Goal: Task Accomplishment & Management: Use online tool/utility

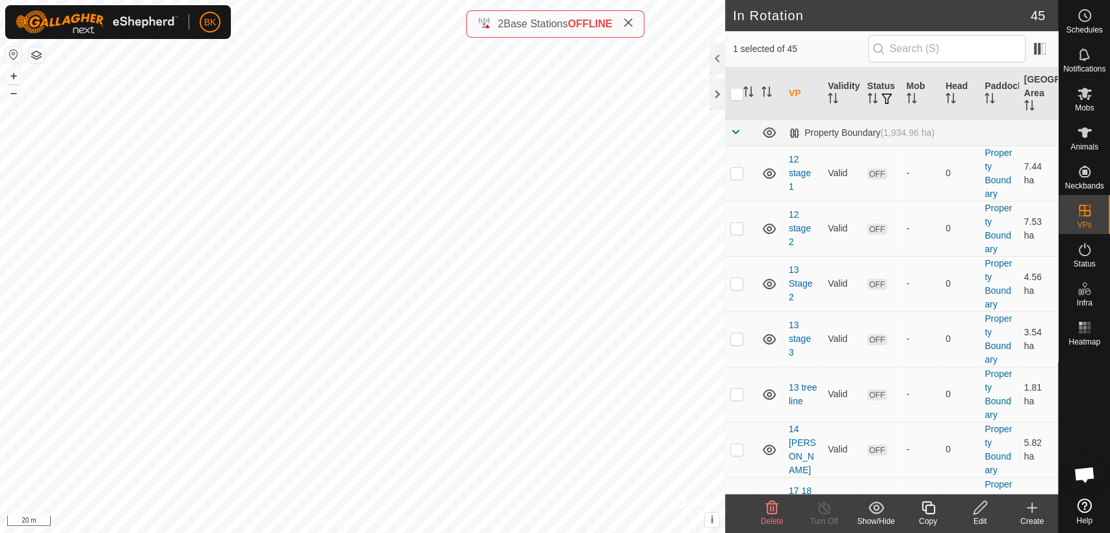
click at [983, 503] on icon at bounding box center [980, 508] width 16 height 16
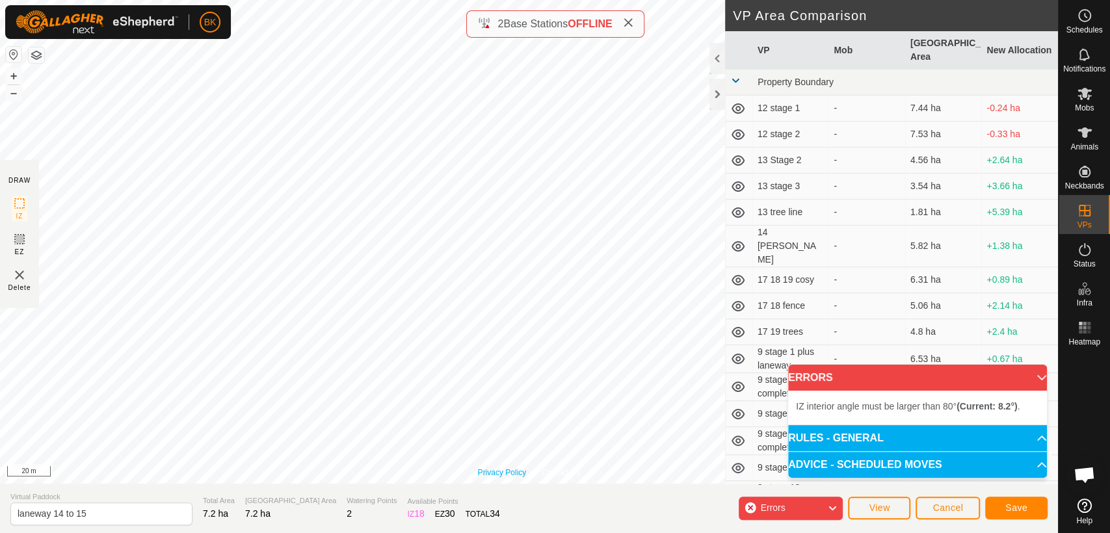
click at [503, 470] on div "Privacy Policy Contact Us Status: OFF Type: Inclusion Zone + – ⇧ i © Mapbox , ©…" at bounding box center [529, 242] width 1058 height 484
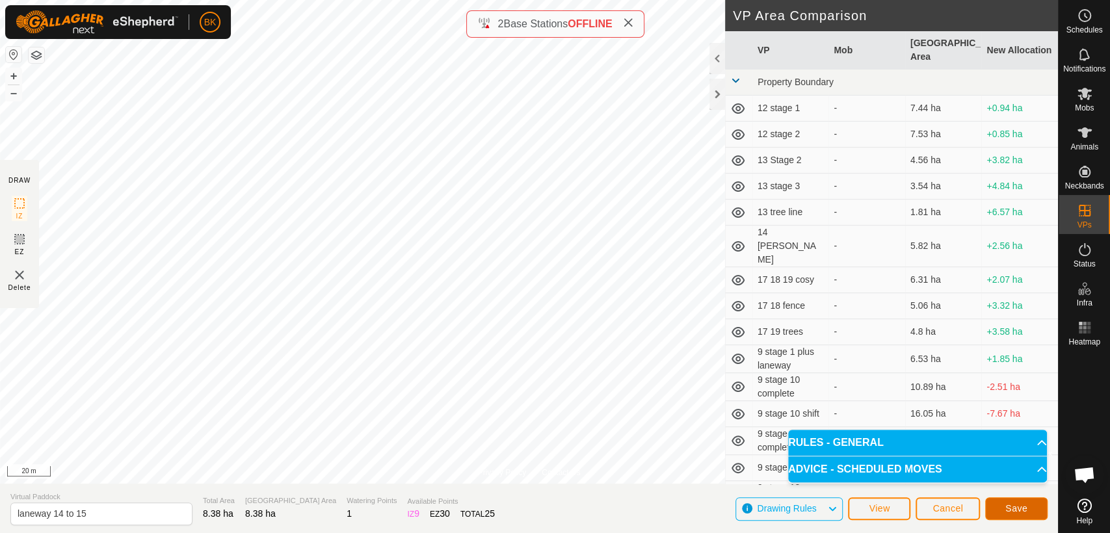
click at [1007, 504] on span "Save" at bounding box center [1016, 508] width 22 height 10
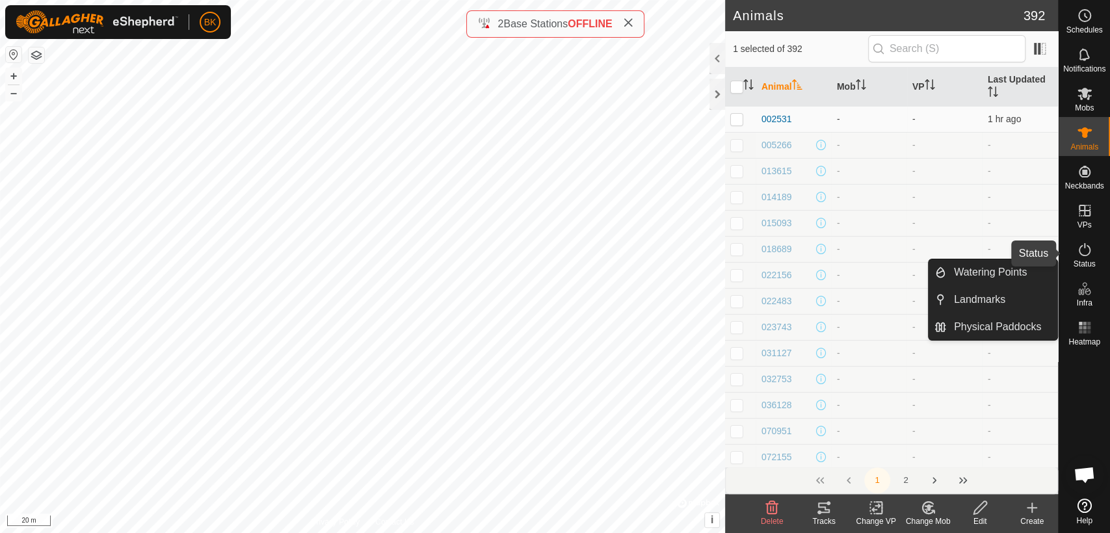
click at [1084, 253] on icon at bounding box center [1085, 250] width 16 height 16
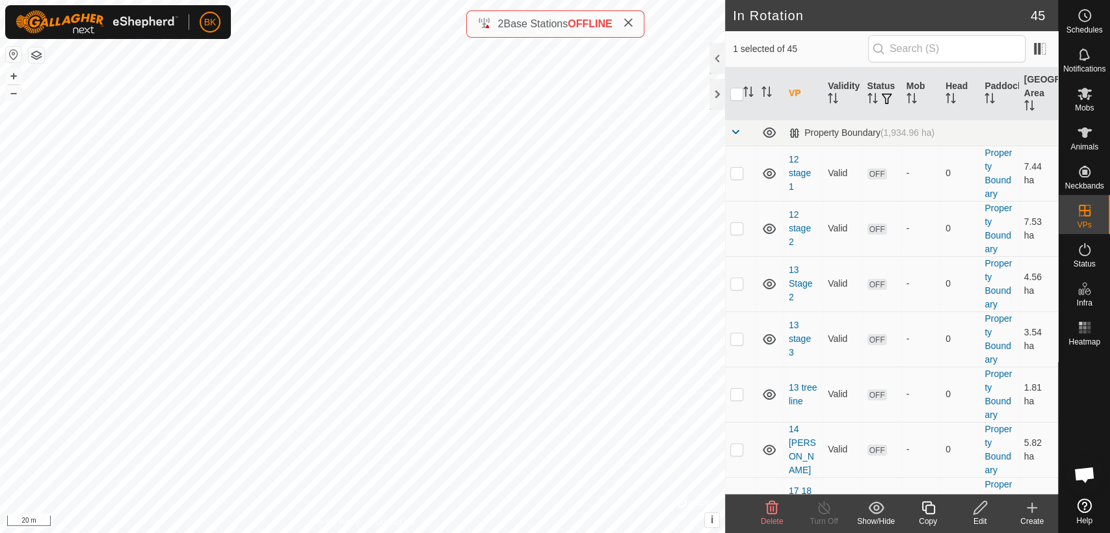
checkbox input "false"
checkbox input "true"
checkbox input "false"
click at [931, 511] on icon at bounding box center [928, 508] width 16 height 16
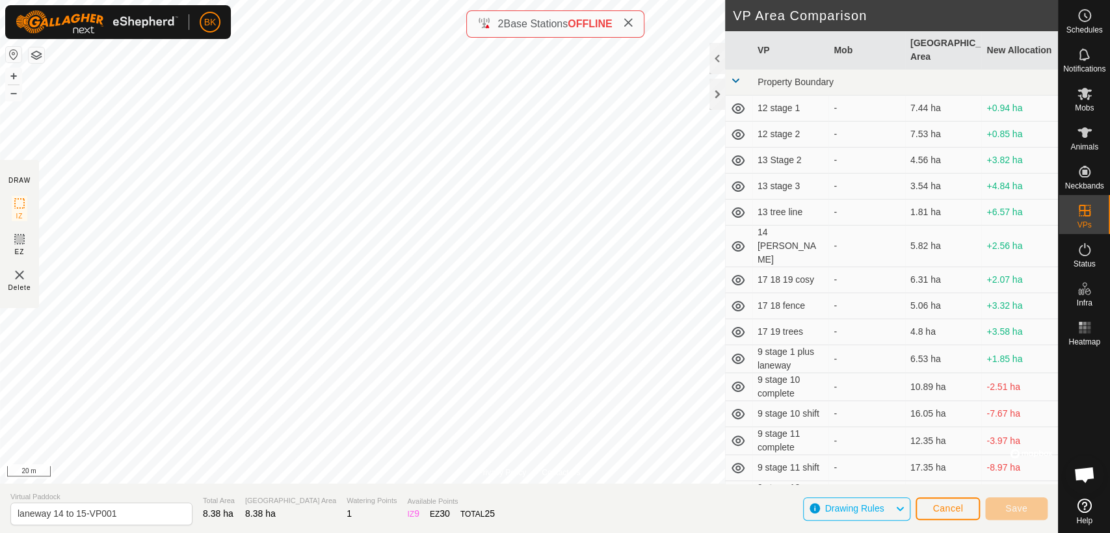
click at [31, 295] on div "Privacy Policy Contact Us laneway 14 to 15 Status: OFF Type: Inclusion Zone + –…" at bounding box center [529, 266] width 1058 height 533
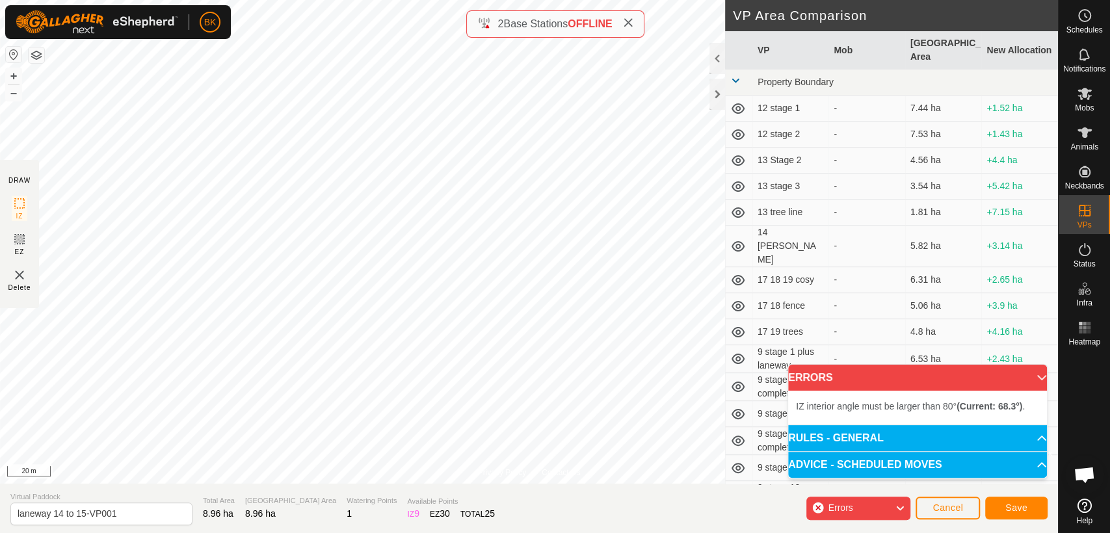
click at [18, 172] on div "Privacy Policy Contact Us Status: OFF Type: Inclusion Zone + – ⇧ i © Mapbox , ©…" at bounding box center [529, 266] width 1058 height 533
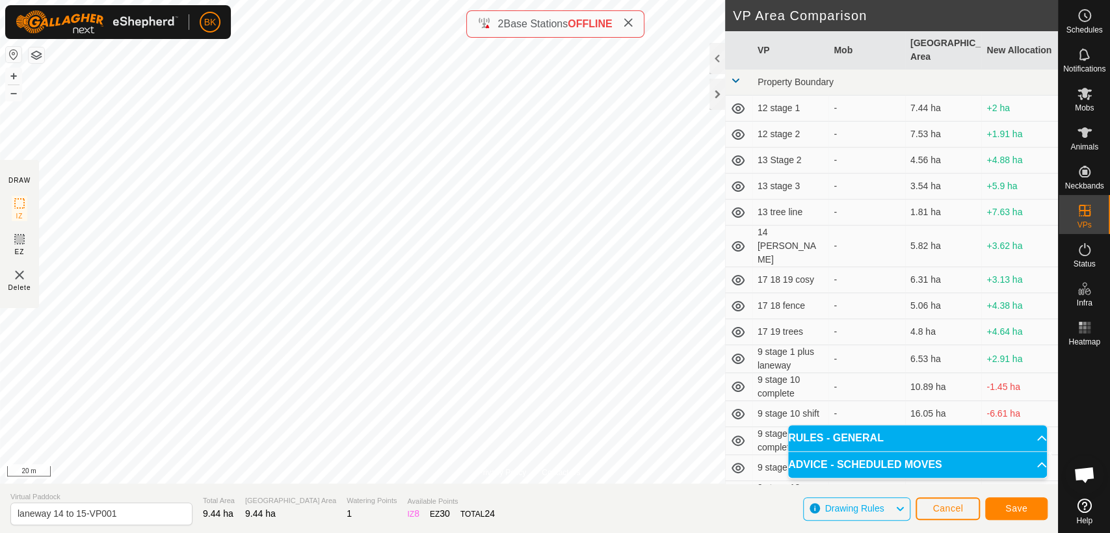
click at [791, 343] on div "Privacy Policy Contact Us Status: OFF Type: Inclusion Zone + – ⇧ i © Mapbox , ©…" at bounding box center [529, 266] width 1058 height 533
click at [646, 496] on div "Privacy Policy Contact Us Status: OFF Type: Inclusion Zone + – ⇧ i © Mapbox , ©…" at bounding box center [529, 266] width 1058 height 533
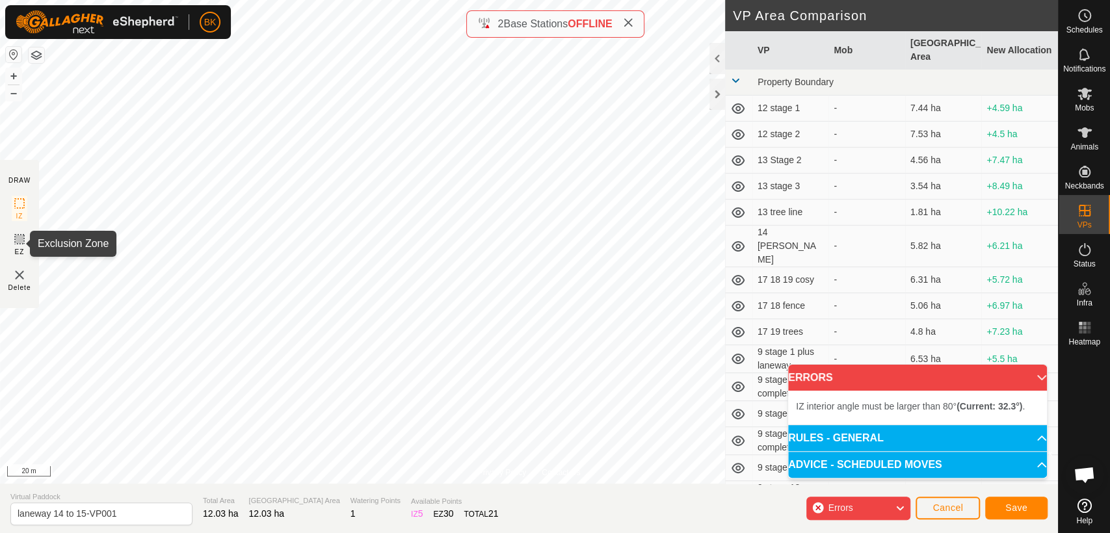
click at [18, 241] on icon at bounding box center [20, 240] width 16 height 16
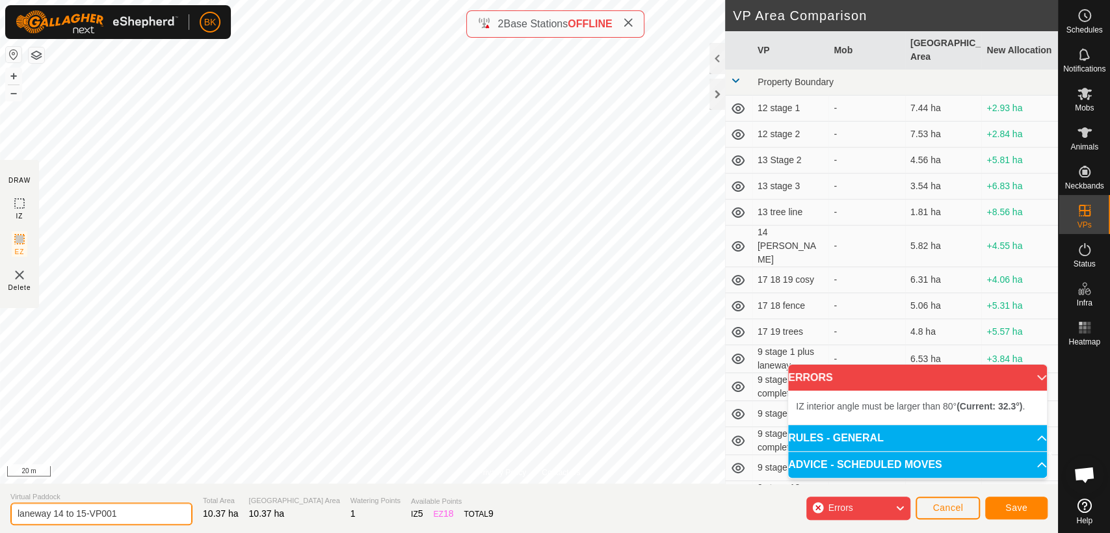
click at [84, 512] on input "laneway 14 to 15-VP001" at bounding box center [101, 514] width 182 height 23
type input "laneway 14 to 15 move-VP001"
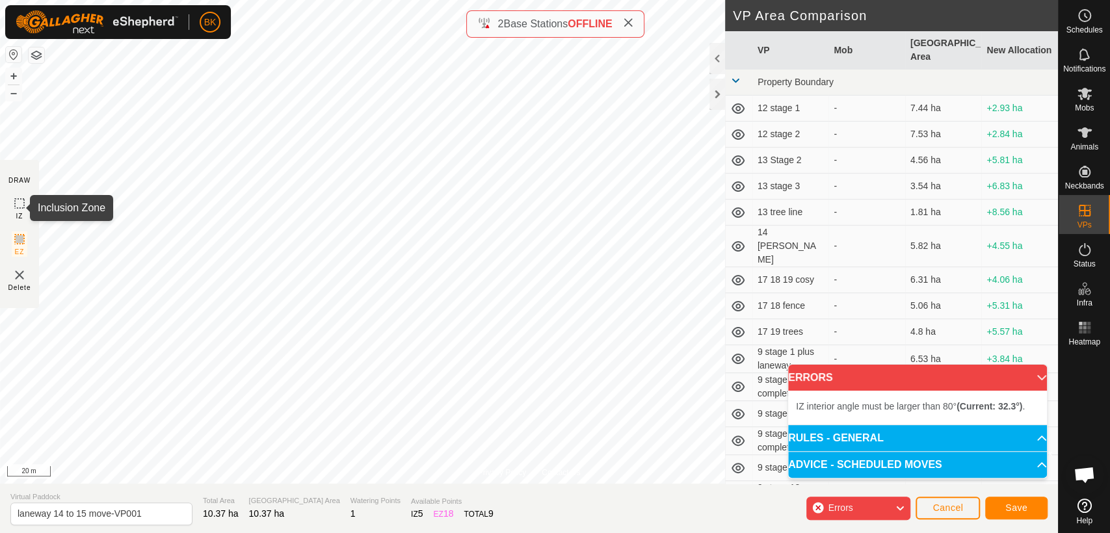
click at [22, 204] on icon at bounding box center [20, 204] width 16 height 16
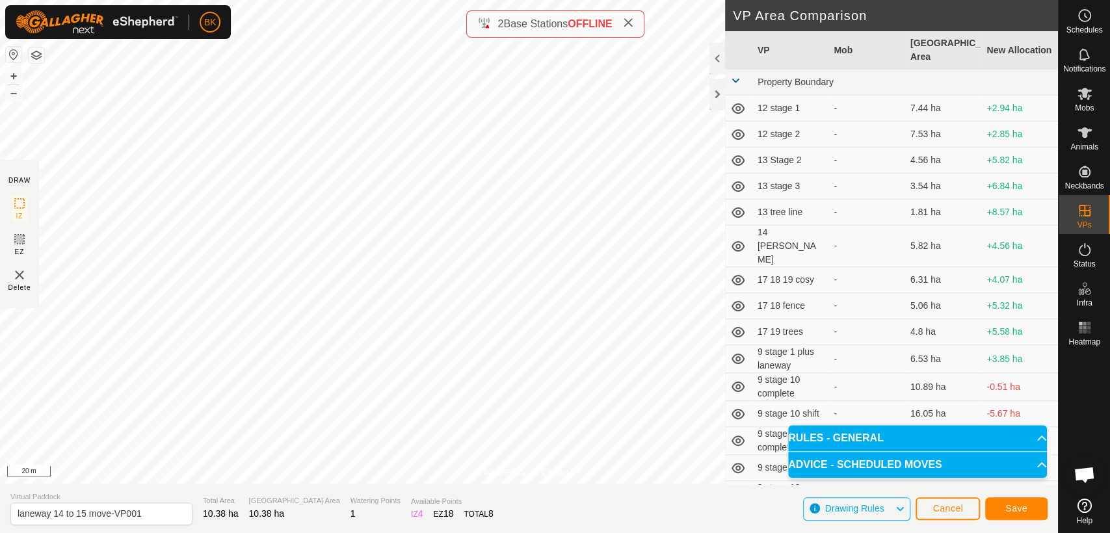
click at [410, 496] on div "Privacy Policy Contact Us Status: OFF Type: Inclusion Zone + – ⇧ i © Mapbox , ©…" at bounding box center [529, 266] width 1058 height 533
click at [1025, 512] on span "Save" at bounding box center [1016, 508] width 22 height 10
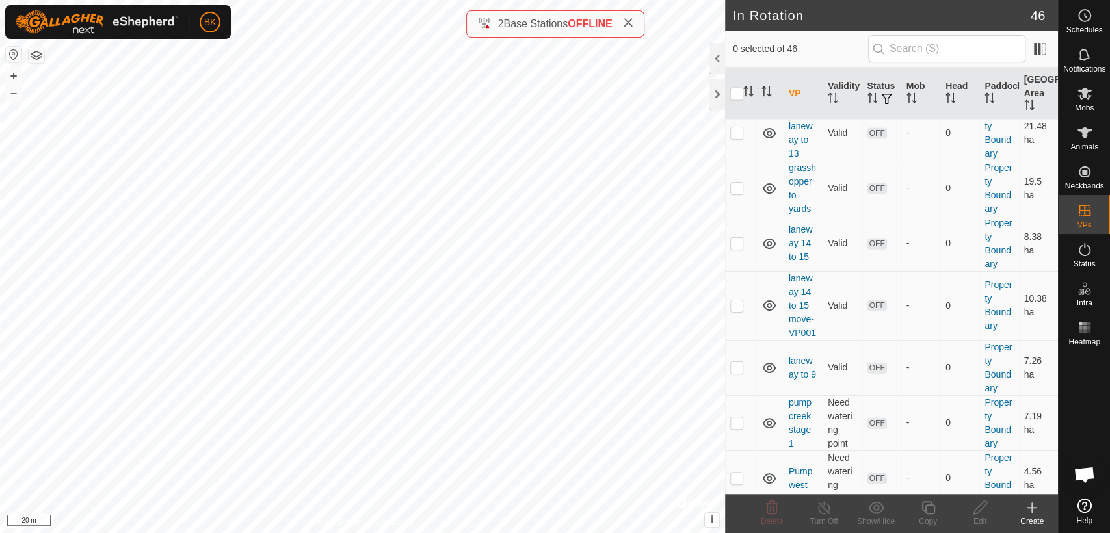
scroll to position [1892, 0]
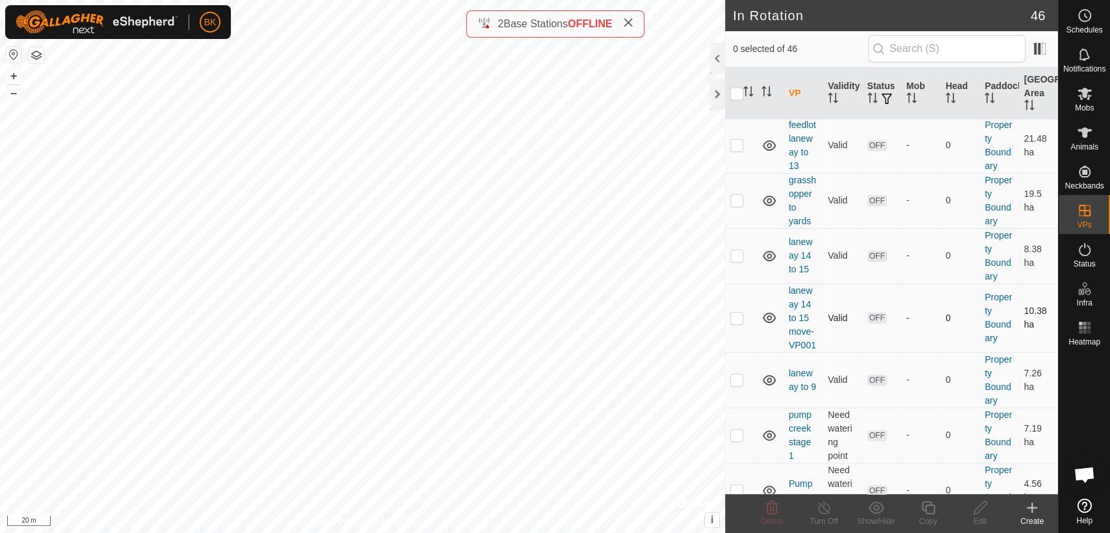
click at [732, 352] on td at bounding box center [740, 318] width 31 height 69
checkbox input "true"
